Goal: Information Seeking & Learning: Learn about a topic

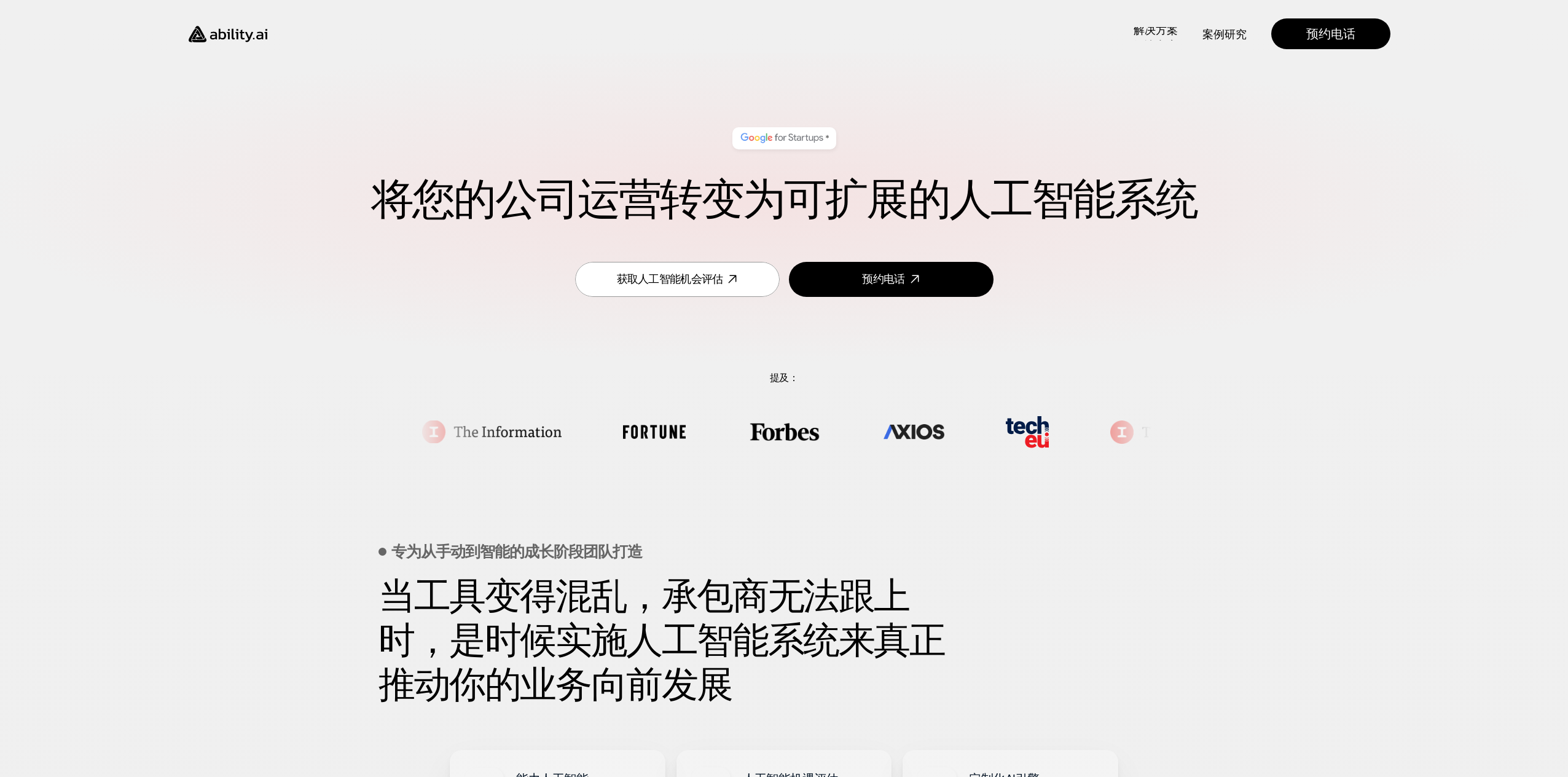
click at [1157, 38] on font "解决方案" at bounding box center [1156, 45] width 44 height 15
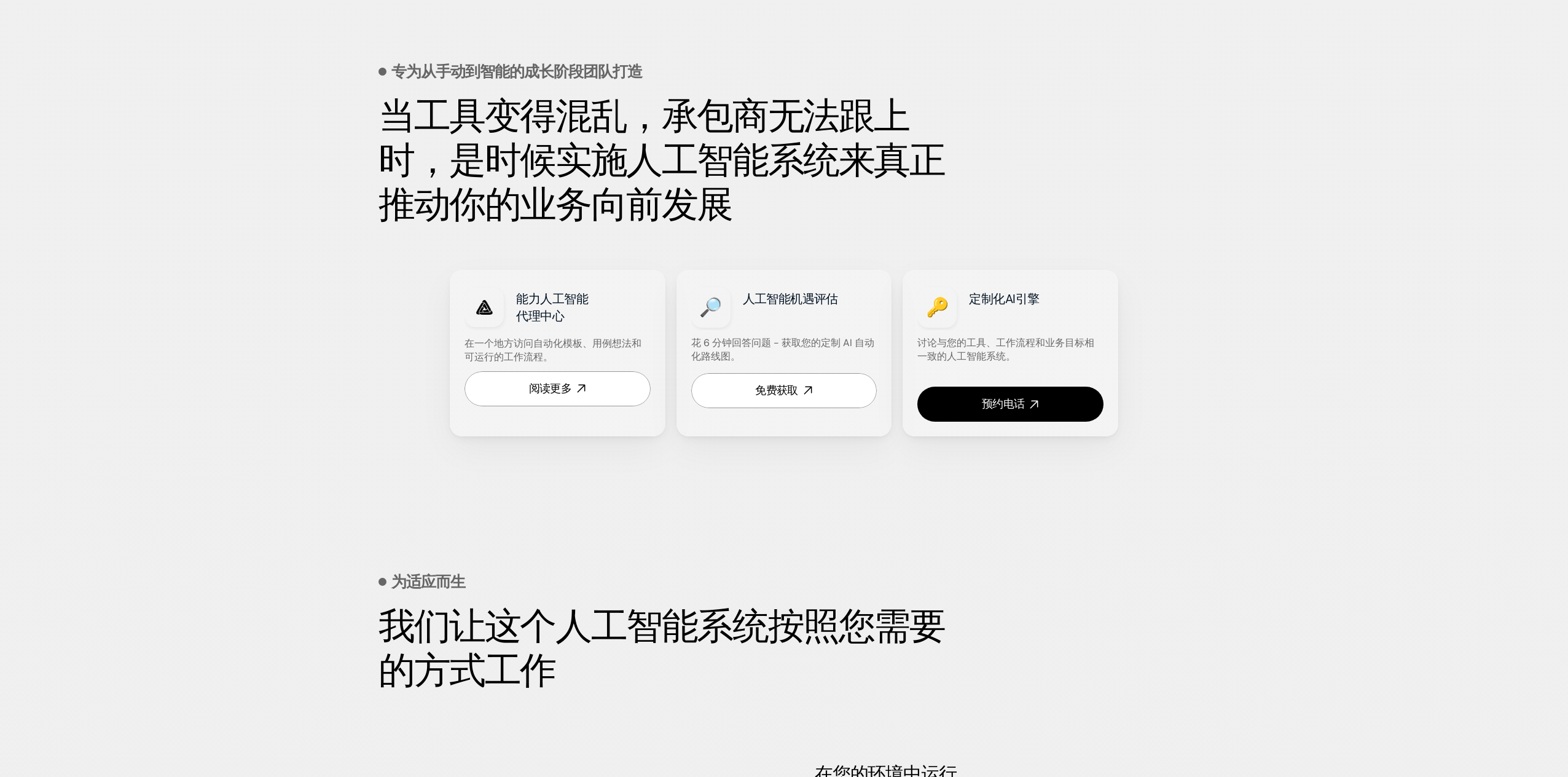
scroll to position [481, 0]
click at [600, 383] on link "阅读更多" at bounding box center [557, 388] width 186 height 35
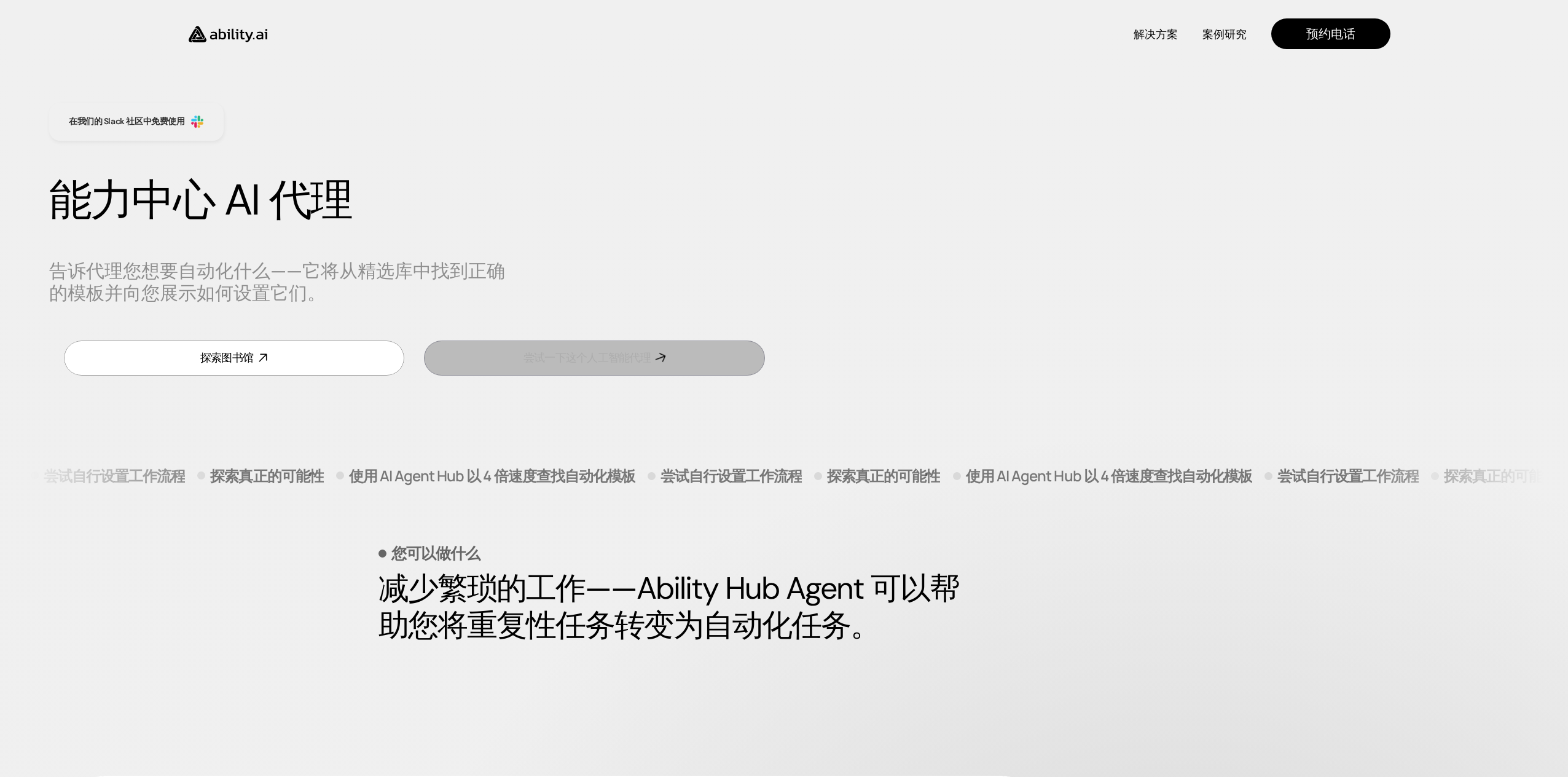
click at [604, 361] on font "尝试一下这个人工智能代理" at bounding box center [587, 357] width 127 height 15
click at [490, 361] on link "尝试一下这个人工智能代理" at bounding box center [594, 358] width 341 height 35
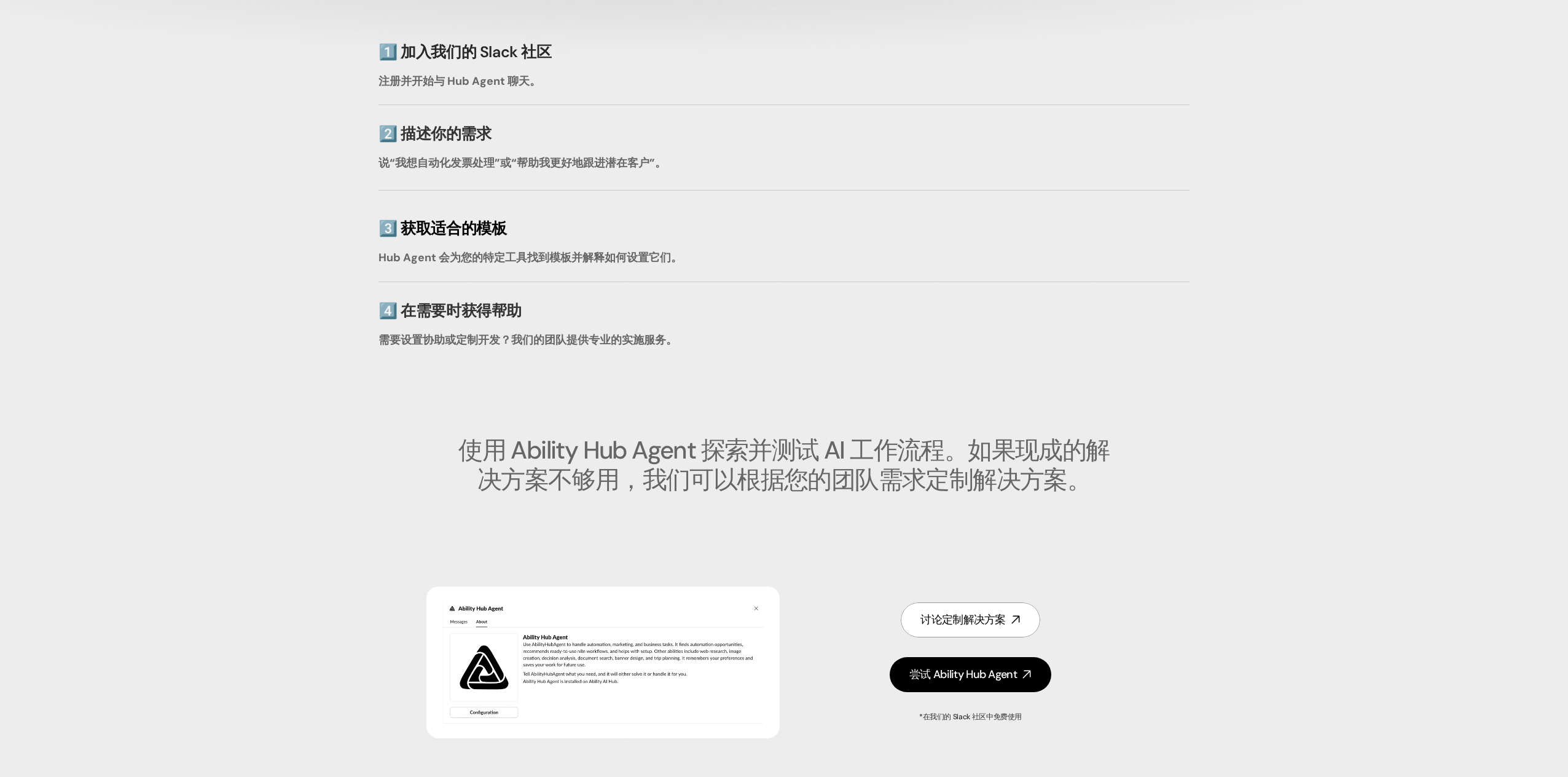
scroll to position [2668, 0]
click at [446, 227] on font "3️⃣ 获取适合的模板" at bounding box center [442, 228] width 128 height 20
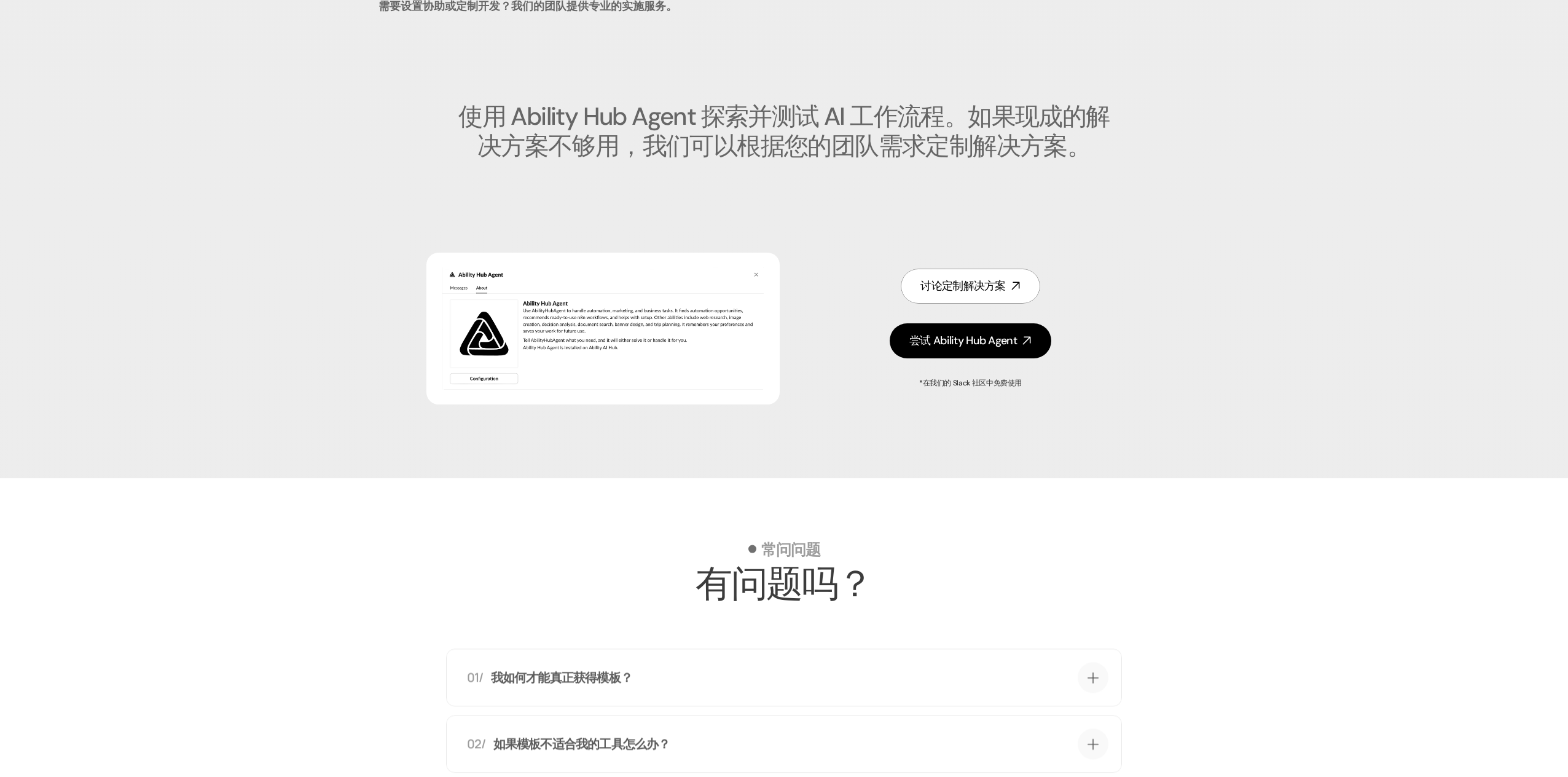
scroll to position [3002, 0]
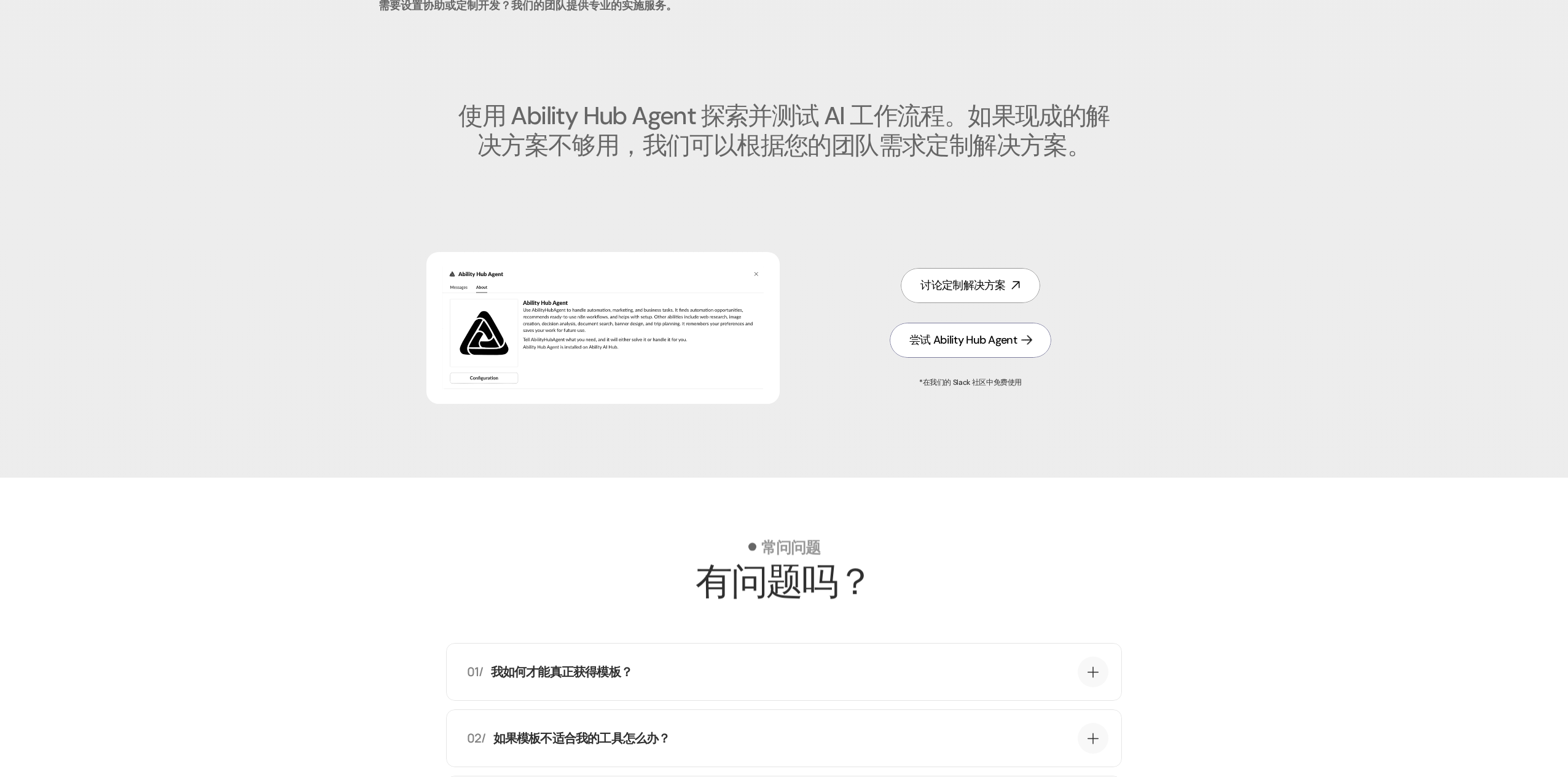
click at [953, 342] on font "尝试 Ability Hub Agent" at bounding box center [963, 340] width 107 height 15
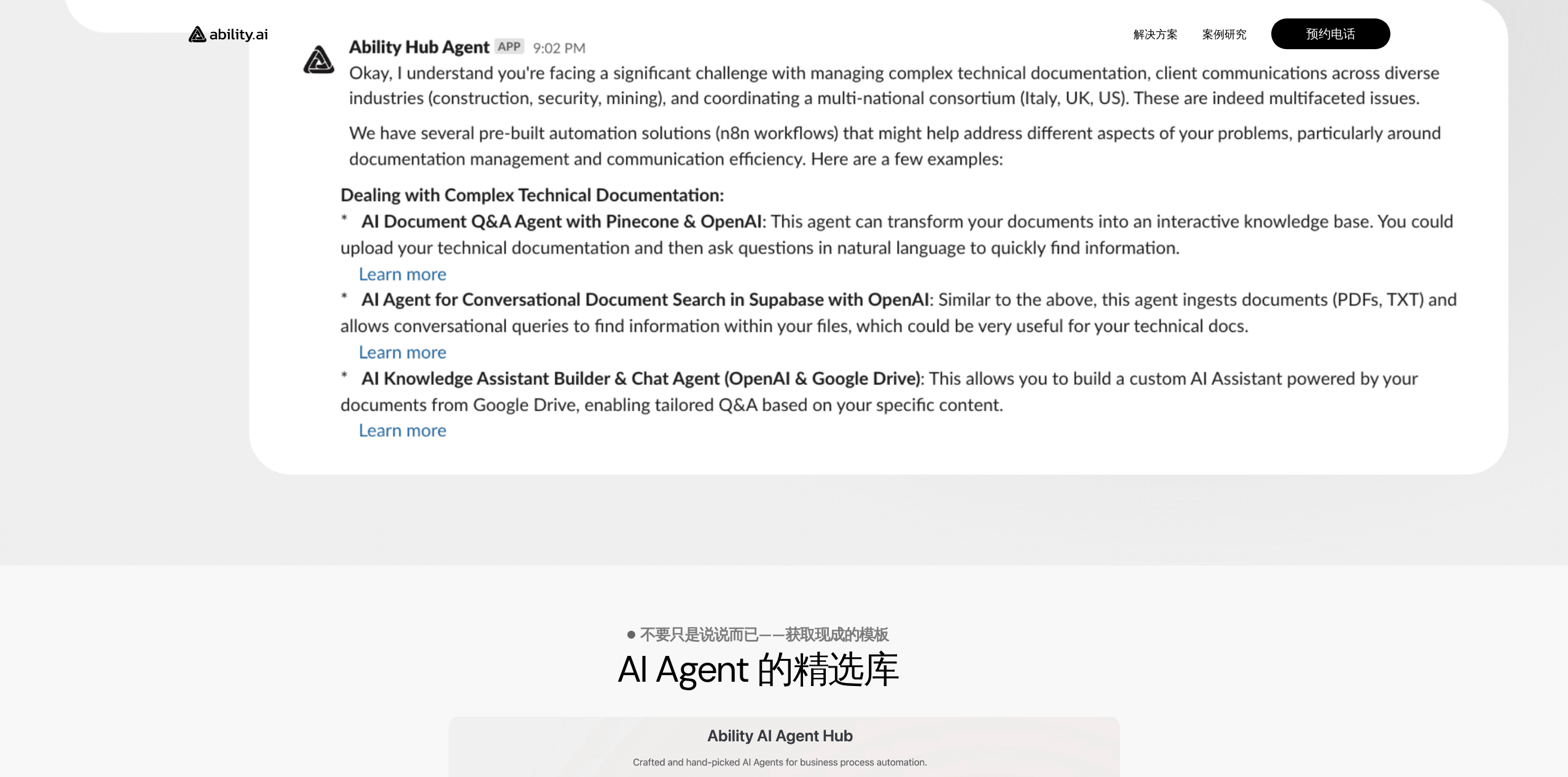
scroll to position [955, 0]
